Goal: Information Seeking & Learning: Learn about a topic

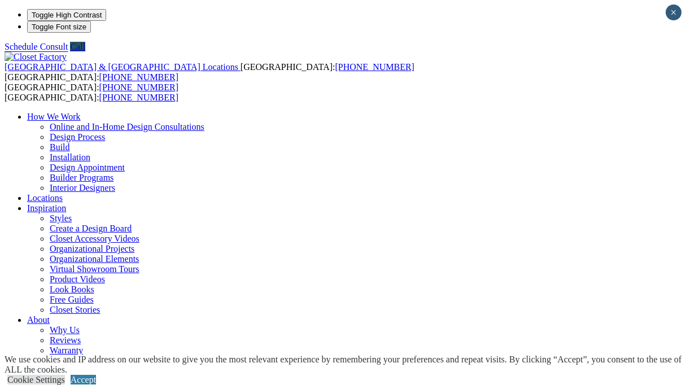
scroll to position [589, 0]
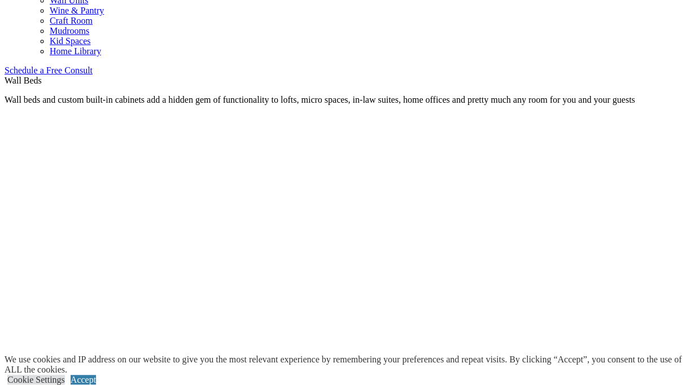
scroll to position [665, 0]
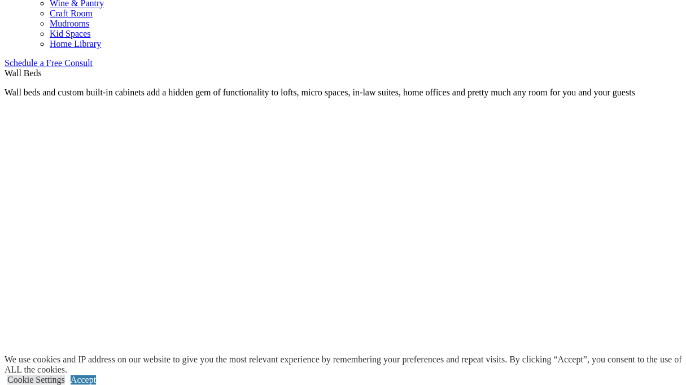
scroll to position [736, 0]
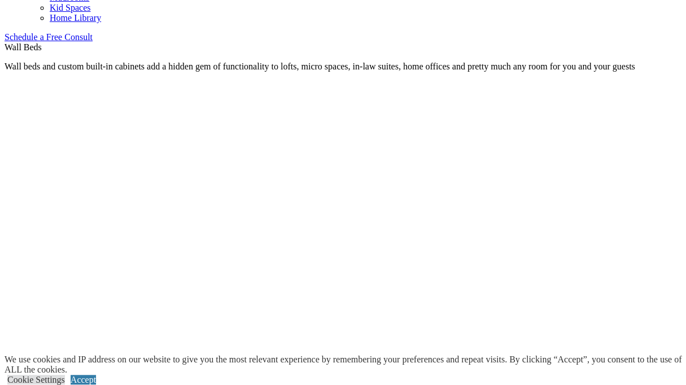
scroll to position [712, 0]
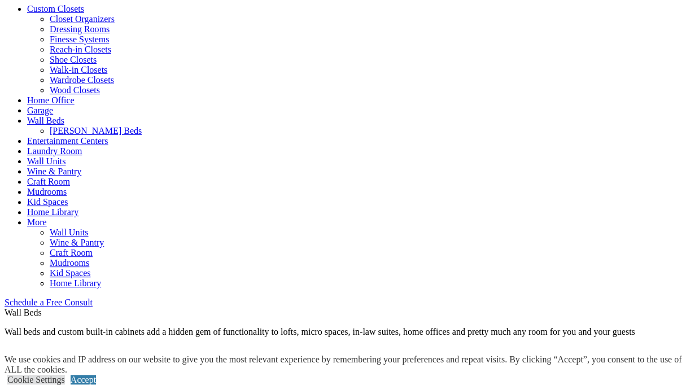
scroll to position [459, 0]
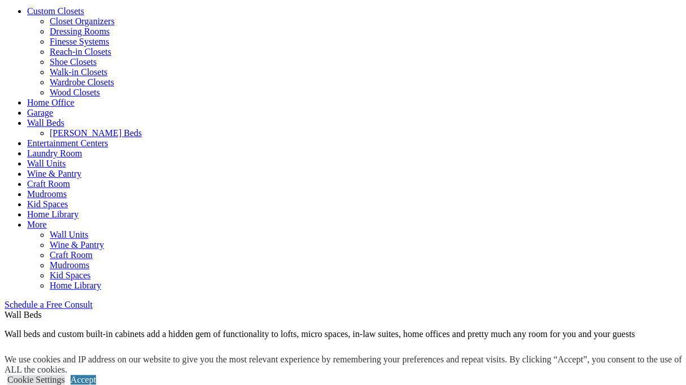
click at [142, 128] on link "[PERSON_NAME] Beds" at bounding box center [96, 133] width 92 height 10
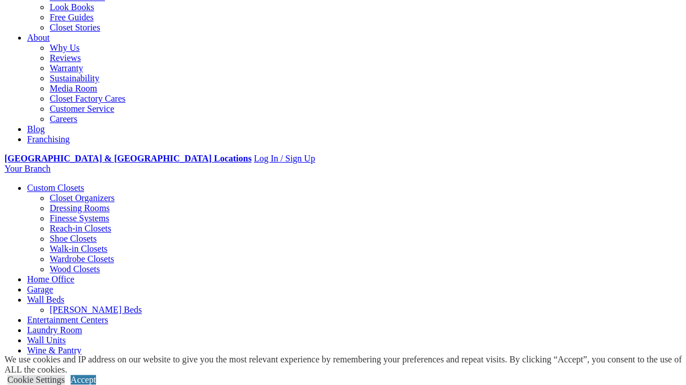
scroll to position [228, 0]
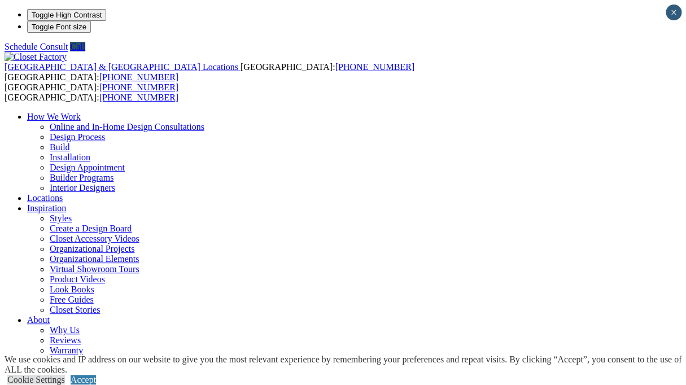
click at [90, 152] on link "Installation" at bounding box center [70, 157] width 41 height 10
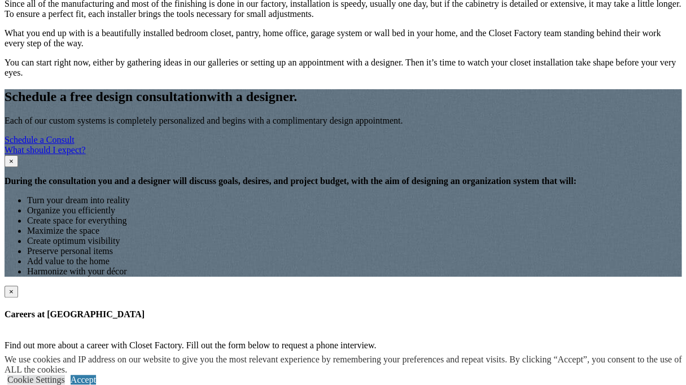
scroll to position [1302, 0]
